Goal: Task Accomplishment & Management: Complete application form

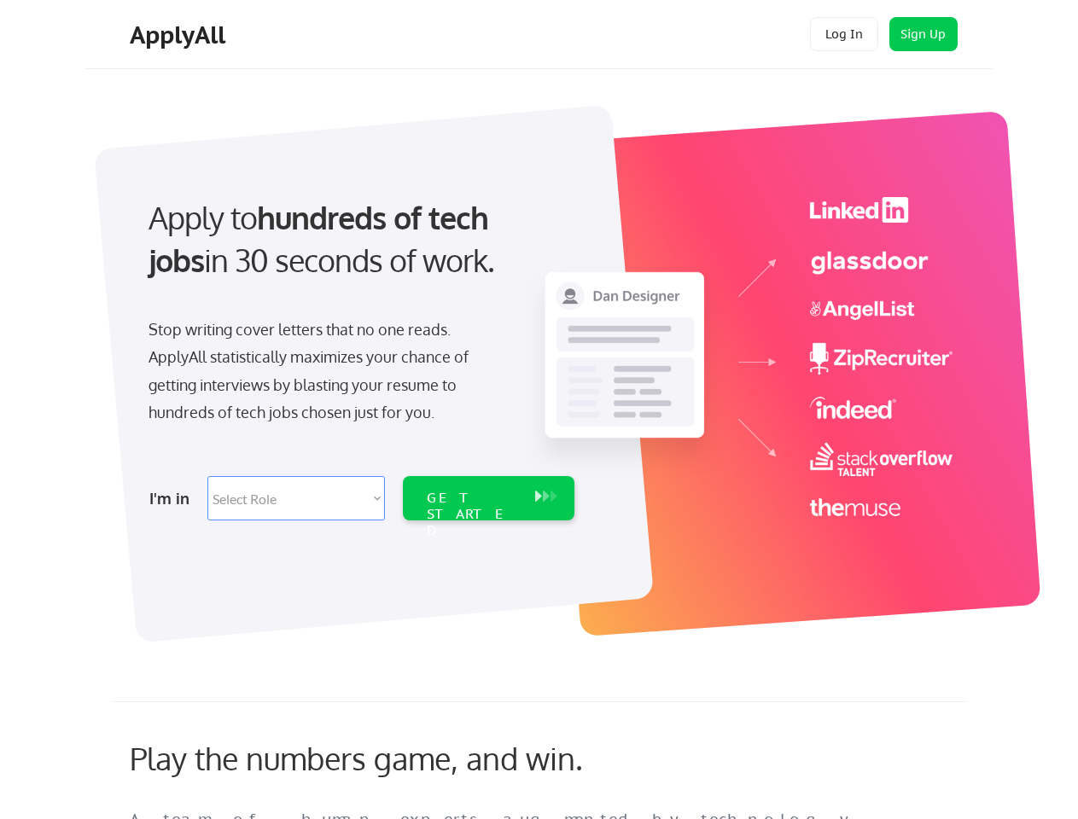
click at [539, 410] on div "Apply to hundreds of tech jobs in 30 seconds of work. Stop writing cover letter…" at bounding box center [359, 353] width 477 height 349
click at [541, 364] on div "Apply to hundreds of tech jobs in 30 seconds of work. Stop writing cover letter…" at bounding box center [359, 353] width 477 height 349
click at [359, 353] on div "Stop writing cover letters that no one reads. ApplyAll statistically maximizes …" at bounding box center [324, 371] width 351 height 111
click at [358, 253] on div "Apply to hundreds of tech jobs in 30 seconds of work." at bounding box center [358, 239] width 419 height 86
click at [323, 375] on div "Stop writing cover letters that no one reads. ApplyAll statistically maximizes …" at bounding box center [324, 371] width 351 height 111
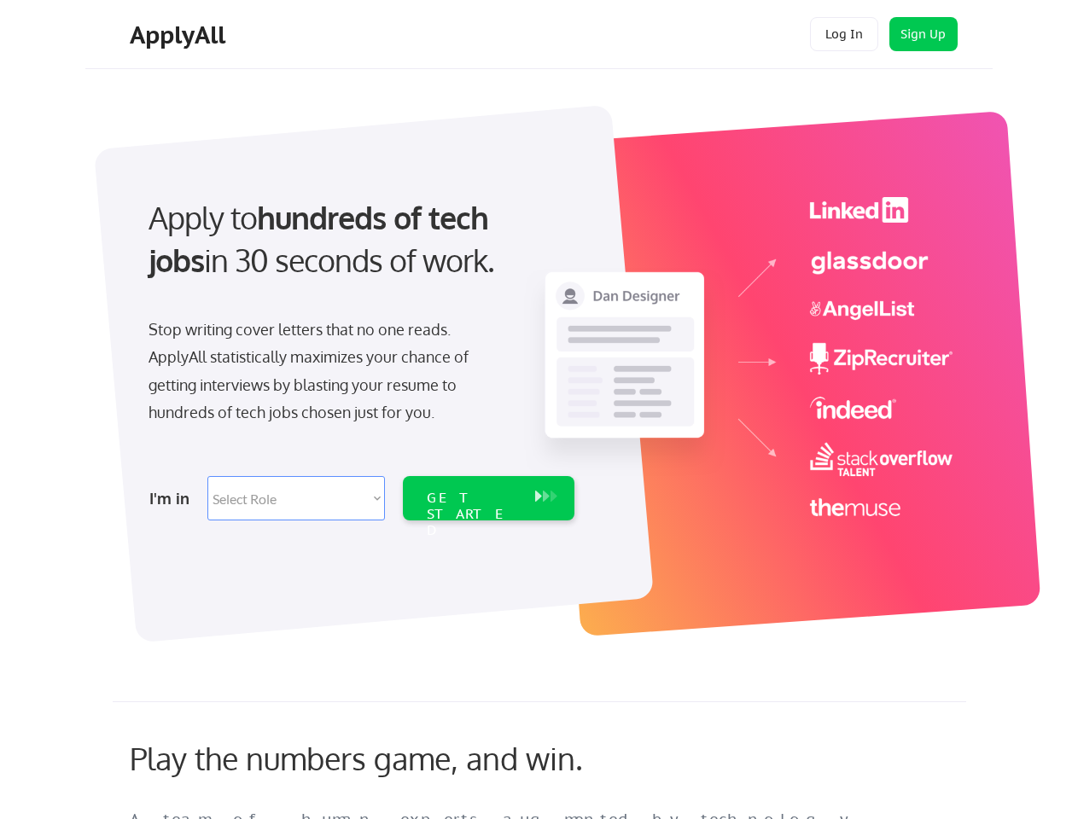
click at [359, 498] on select "Select Role Software Engineering Product Management Customer Success Sales UI/U…" at bounding box center [296, 498] width 178 height 44
click at [173, 498] on div "I'm in" at bounding box center [173, 498] width 48 height 27
click at [296, 498] on select "Select Role Software Engineering Product Management Customer Success Sales UI/U…" at bounding box center [296, 498] width 178 height 44
click at [488, 498] on div "GET STARTED" at bounding box center [472, 515] width 91 height 50
click at [472, 498] on div "GET STARTED" at bounding box center [472, 515] width 91 height 50
